Goal: Task Accomplishment & Management: Manage account settings

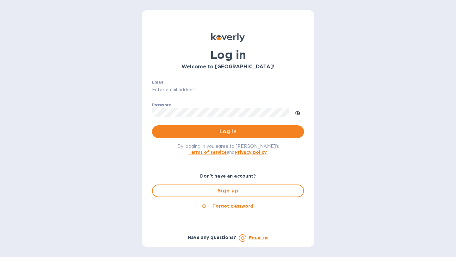
click at [214, 93] on input "Email" at bounding box center [228, 89] width 152 height 9
type input "[PERSON_NAME][EMAIL_ADDRESS][DOMAIN_NAME]"
click at [152, 125] on button "Log in" at bounding box center [228, 131] width 152 height 13
